Goal: Information Seeking & Learning: Learn about a topic

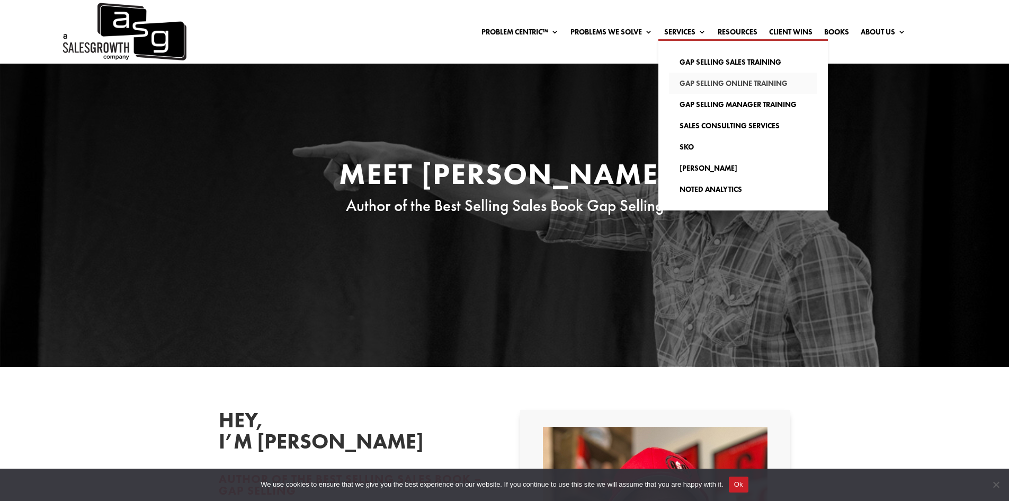
click at [697, 85] on link "Gap Selling Online Training" at bounding box center [743, 83] width 148 height 21
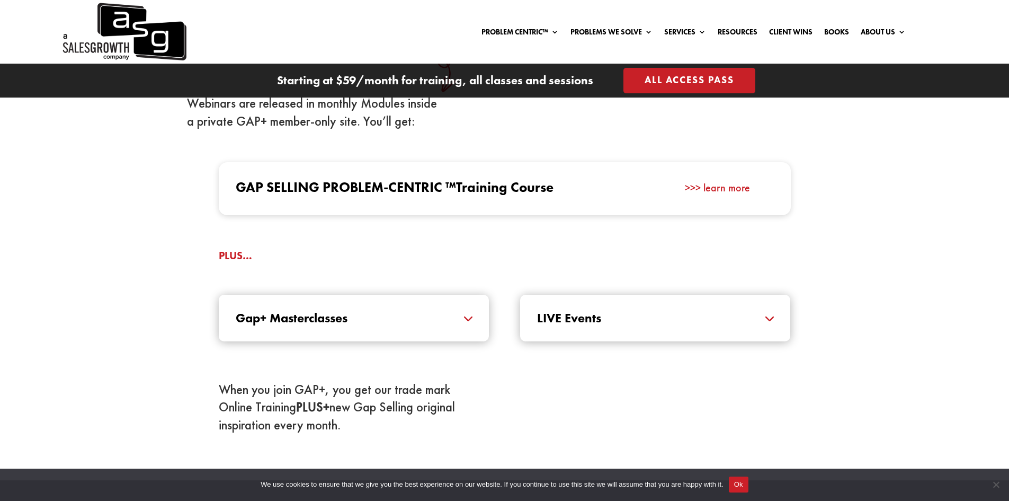
scroll to position [1112, 0]
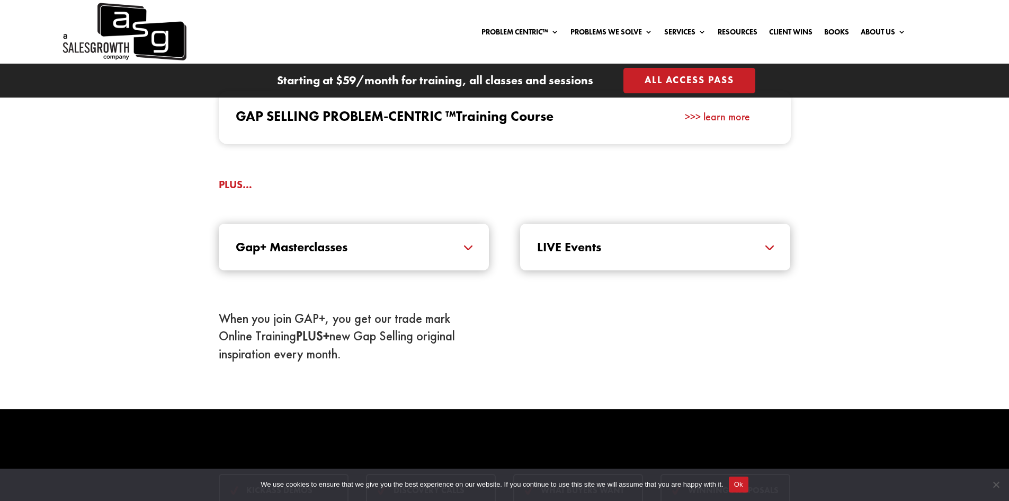
click at [467, 251] on h5 "Gap+ Masterclasses" at bounding box center [354, 246] width 236 height 13
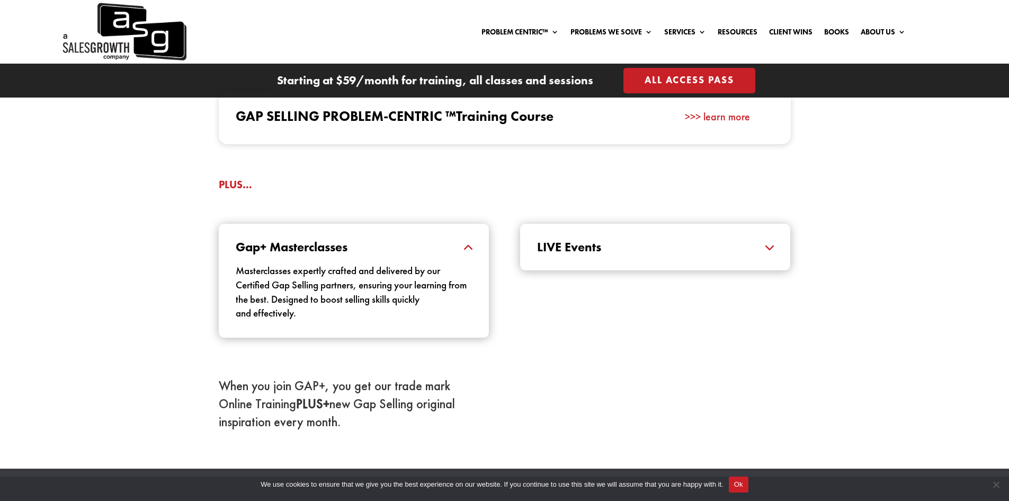
click at [766, 248] on h5 "LIVE Events" at bounding box center [655, 246] width 236 height 13
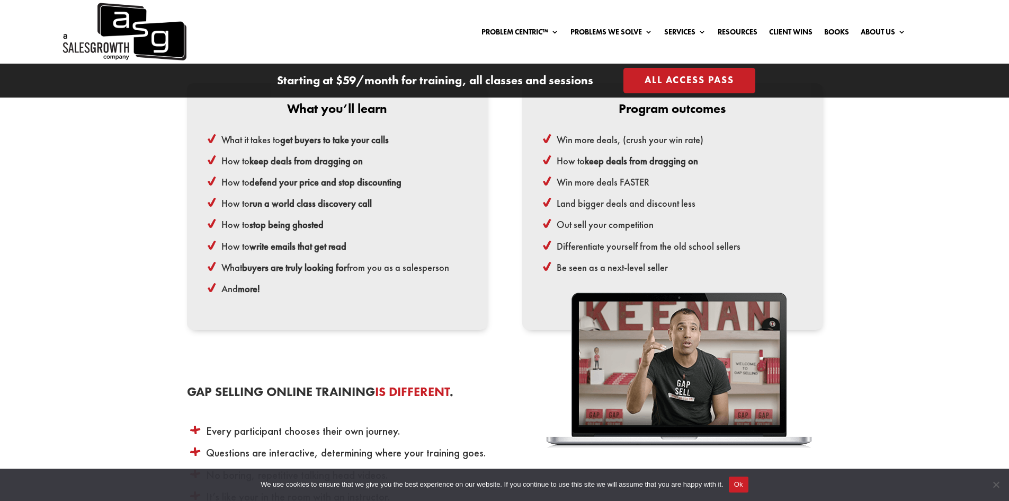
scroll to position [2595, 0]
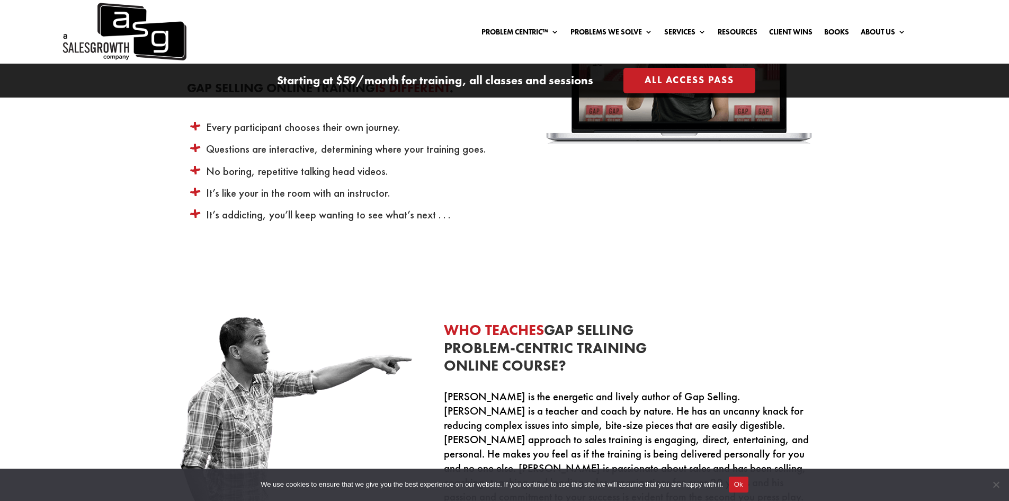
scroll to position [2860, 0]
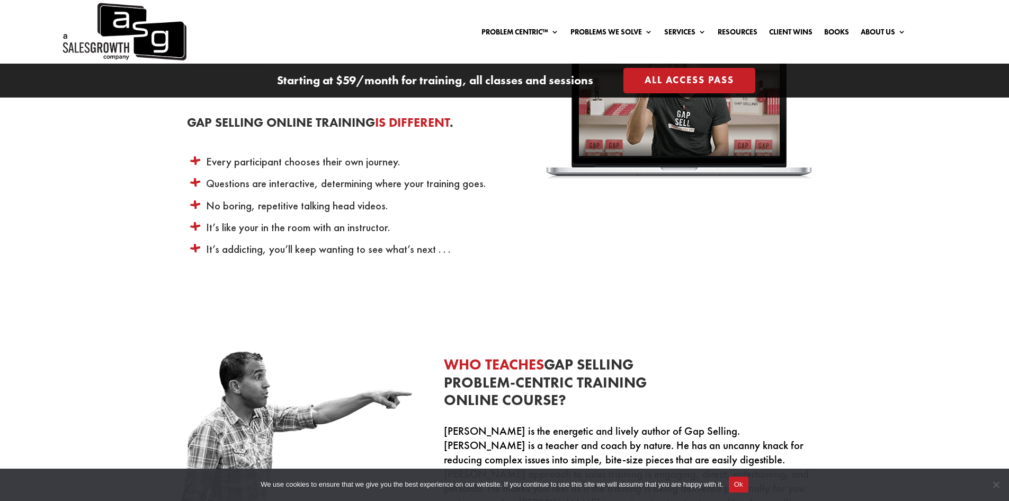
drag, startPoint x: 870, startPoint y: 249, endPoint x: 850, endPoint y: 252, distance: 19.7
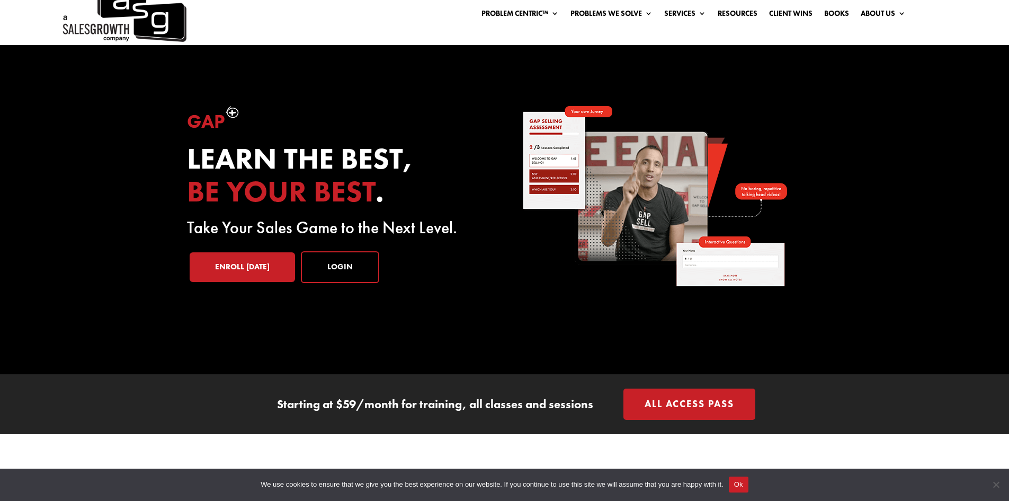
scroll to position [0, 0]
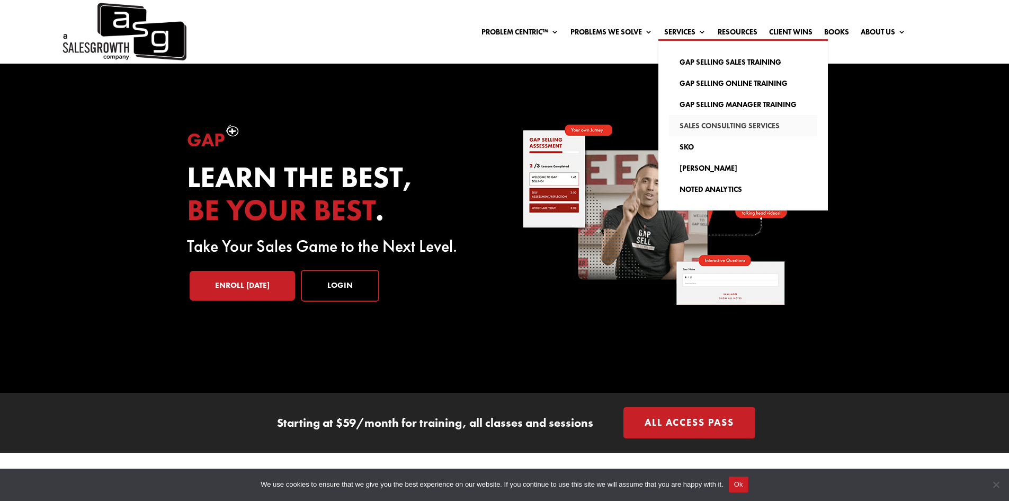
click at [707, 124] on link "Sales Consulting Services" at bounding box center [743, 125] width 148 height 21
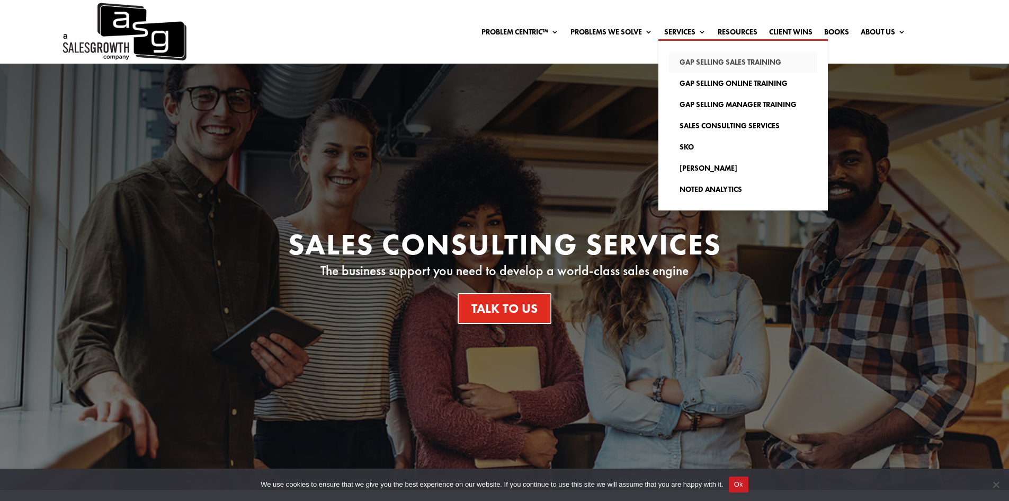
click at [693, 58] on link "Gap Selling Sales Training" at bounding box center [743, 61] width 148 height 21
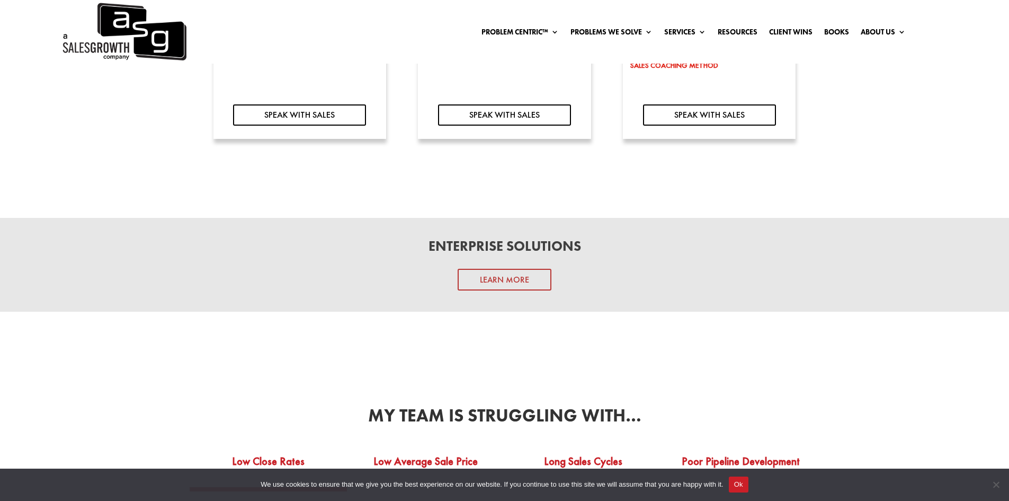
scroll to position [1589, 0]
